Goal: Task Accomplishment & Management: Use online tool/utility

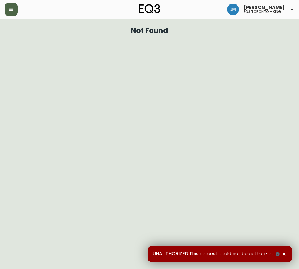
click at [10, 8] on icon "button" at bounding box center [11, 9] width 4 height 2
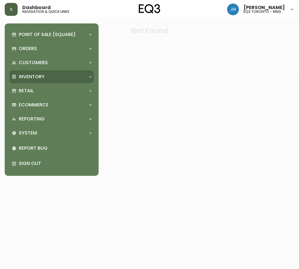
click at [30, 80] on p "Inventory" at bounding box center [32, 77] width 26 height 6
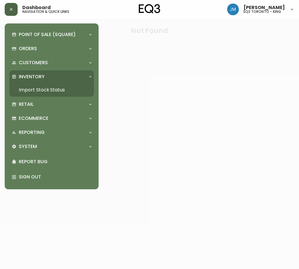
click at [35, 86] on link "Import Stock Status" at bounding box center [51, 89] width 84 height 13
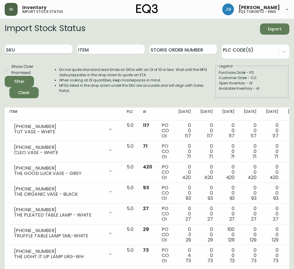
click at [42, 48] on input "SKU" at bounding box center [39, 49] width 68 height 9
paste input "3190-789-0"
type input "3190-789-0"
click at [29, 82] on button "Filter" at bounding box center [19, 81] width 29 height 11
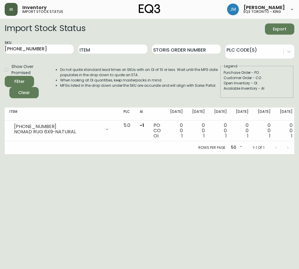
click at [121, 154] on html "Inventory import stock status Jeffery Machado eq3 toronto - king Import Stock S…" at bounding box center [149, 77] width 299 height 154
drag, startPoint x: 38, startPoint y: 48, endPoint x: 3, endPoint y: 43, distance: 34.9
click at [0, 47] on html "Inventory import stock status Jeffery Machado eq3 toronto - king Import Stock S…" at bounding box center [149, 77] width 299 height 154
paste input "[PHONE_NUMBER]"
type input "[PHONE_NUMBER]"
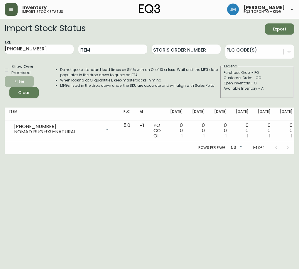
click at [13, 81] on span "Filter" at bounding box center [19, 81] width 20 height 7
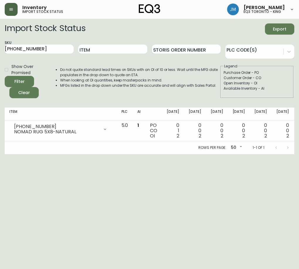
click at [30, 154] on html "Inventory import stock status [PERSON_NAME] eq3 [GEOGRAPHIC_DATA] - king Import…" at bounding box center [149, 77] width 299 height 154
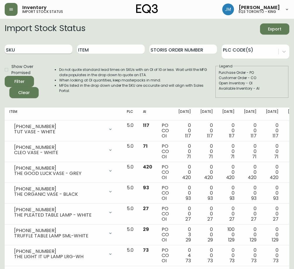
click at [43, 53] on input "SKU" at bounding box center [39, 49] width 68 height 9
paste input "3190-189-0"
type input "3190-189-0"
click at [27, 77] on button "Filter" at bounding box center [19, 81] width 29 height 11
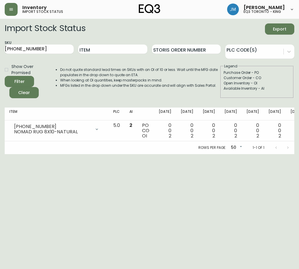
click at [41, 154] on html "Inventory import stock status Jeffery Machado eq3 toronto - king Import Stock S…" at bounding box center [149, 77] width 299 height 154
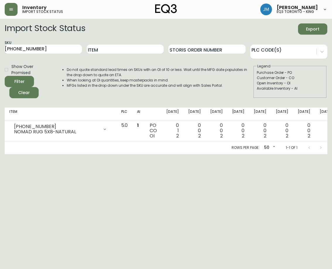
click at [133, 154] on html "Inventory import stock status [PERSON_NAME] eq3 [GEOGRAPHIC_DATA] - king Import…" at bounding box center [166, 77] width 332 height 154
click at [193, 154] on html "Inventory import stock status [PERSON_NAME] eq3 [GEOGRAPHIC_DATA] - king Import…" at bounding box center [166, 77] width 332 height 154
click at [51, 154] on html "Inventory import stock status [PERSON_NAME] eq3 [GEOGRAPHIC_DATA] - king Import…" at bounding box center [166, 77] width 332 height 154
